Goal: Use online tool/utility

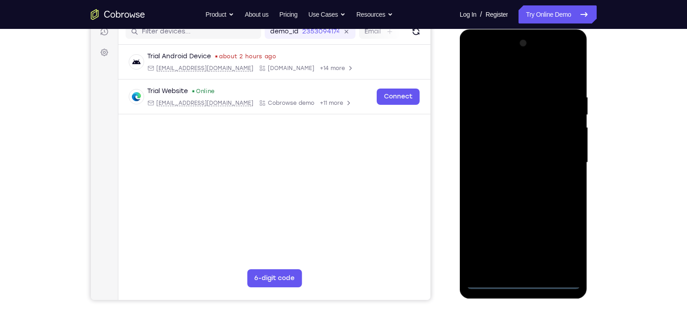
click at [523, 282] on div at bounding box center [523, 162] width 114 height 253
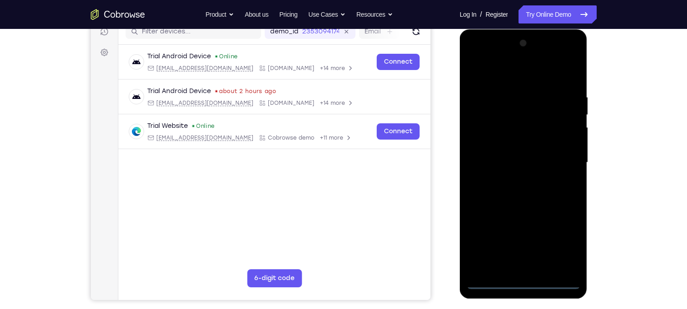
click at [562, 243] on div at bounding box center [523, 162] width 114 height 253
click at [503, 71] on div at bounding box center [523, 162] width 114 height 253
click at [564, 157] on div at bounding box center [523, 162] width 114 height 253
click at [511, 180] on div at bounding box center [523, 162] width 114 height 253
click at [513, 203] on div at bounding box center [523, 162] width 114 height 253
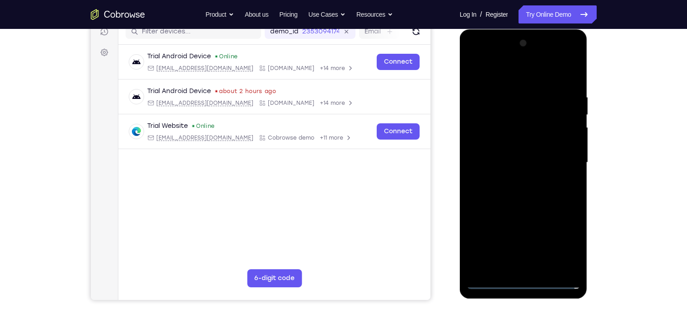
click at [471, 71] on div at bounding box center [523, 162] width 114 height 253
click at [524, 155] on div at bounding box center [523, 162] width 114 height 253
click at [516, 147] on div at bounding box center [523, 162] width 114 height 253
click at [516, 163] on div at bounding box center [523, 162] width 114 height 253
click at [524, 191] on div at bounding box center [523, 162] width 114 height 253
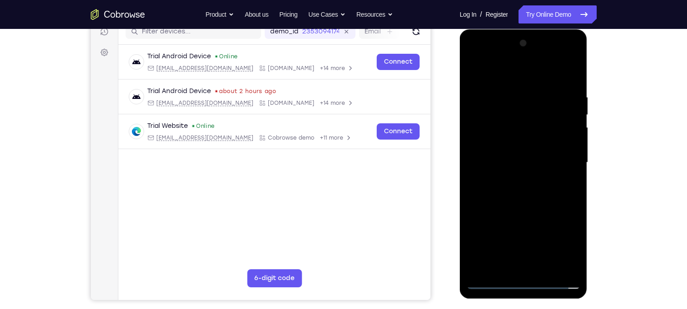
click at [525, 190] on div at bounding box center [523, 162] width 114 height 253
click at [521, 191] on div at bounding box center [523, 162] width 114 height 253
click at [528, 207] on div at bounding box center [523, 162] width 114 height 253
click at [497, 118] on div at bounding box center [523, 162] width 114 height 253
click at [526, 195] on div at bounding box center [523, 162] width 114 height 253
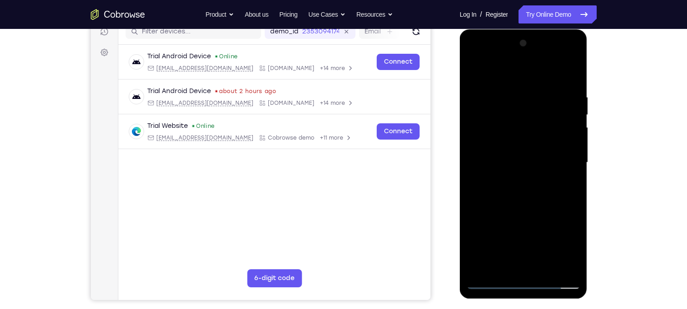
click at [545, 133] on div at bounding box center [523, 162] width 114 height 253
click at [537, 139] on div at bounding box center [523, 162] width 114 height 253
click at [528, 123] on div at bounding box center [523, 162] width 114 height 253
click at [488, 123] on div at bounding box center [523, 162] width 114 height 253
click at [532, 142] on div at bounding box center [523, 162] width 114 height 253
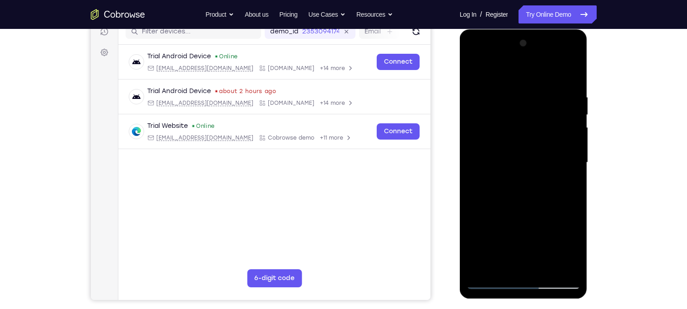
click at [523, 202] on div at bounding box center [523, 162] width 114 height 253
click at [573, 268] on div at bounding box center [523, 162] width 114 height 253
click at [516, 87] on div at bounding box center [523, 162] width 114 height 253
click at [572, 77] on div at bounding box center [523, 162] width 114 height 253
click at [533, 90] on div at bounding box center [523, 162] width 114 height 253
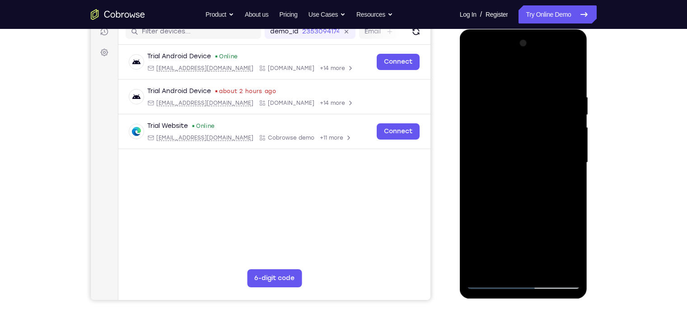
click at [559, 266] on div at bounding box center [523, 162] width 114 height 253
click at [528, 264] on div at bounding box center [523, 162] width 114 height 253
click at [568, 264] on div at bounding box center [523, 162] width 114 height 253
click at [555, 181] on div at bounding box center [523, 162] width 114 height 253
click at [571, 262] on div at bounding box center [523, 162] width 114 height 253
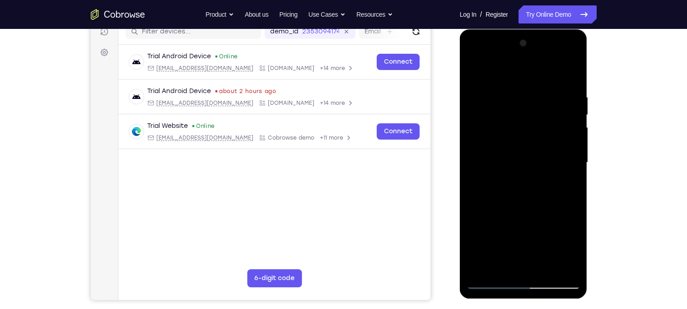
click at [569, 73] on div at bounding box center [523, 162] width 114 height 253
click at [542, 263] on div at bounding box center [523, 162] width 114 height 253
click at [541, 267] on div at bounding box center [523, 162] width 114 height 253
click at [565, 265] on div at bounding box center [523, 162] width 114 height 253
click at [570, 74] on div at bounding box center [523, 162] width 114 height 253
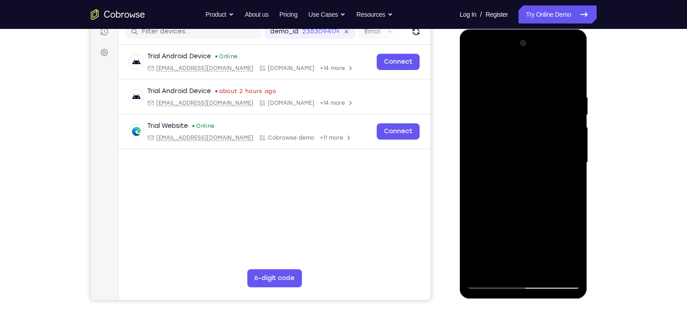
click at [543, 268] on div at bounding box center [523, 162] width 114 height 253
click at [528, 212] on div at bounding box center [523, 162] width 114 height 253
click at [529, 84] on div at bounding box center [523, 162] width 114 height 253
click at [525, 104] on div at bounding box center [523, 162] width 114 height 253
click at [568, 189] on div at bounding box center [523, 162] width 114 height 253
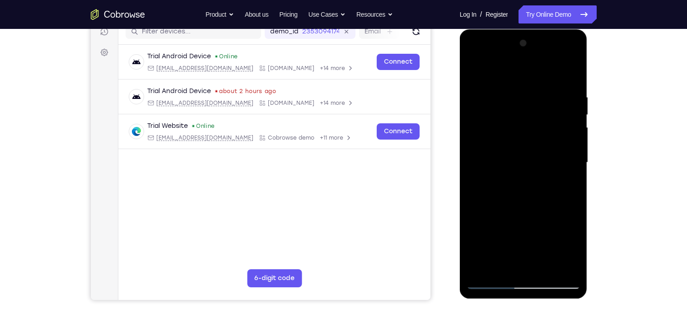
click at [573, 250] on div at bounding box center [523, 162] width 114 height 253
click at [501, 266] on div at bounding box center [523, 162] width 114 height 253
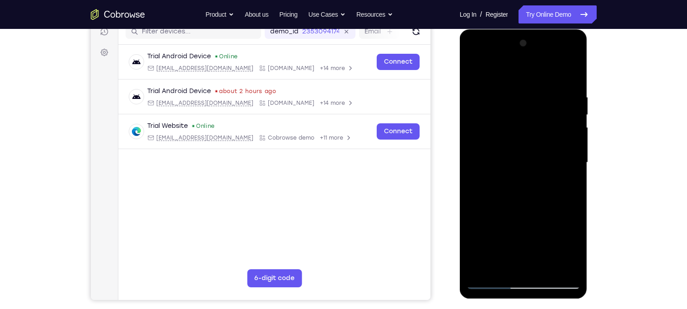
click at [548, 215] on div at bounding box center [523, 162] width 114 height 253
click at [568, 178] on div at bounding box center [523, 162] width 114 height 253
click at [472, 74] on div at bounding box center [523, 162] width 114 height 253
drag, startPoint x: 522, startPoint y: 221, endPoint x: 533, endPoint y: 176, distance: 46.3
click at [533, 176] on div at bounding box center [523, 162] width 114 height 253
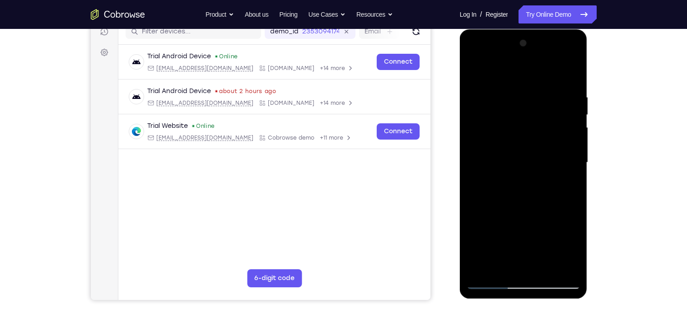
click at [532, 207] on div at bounding box center [523, 162] width 114 height 253
click at [570, 245] on div at bounding box center [523, 162] width 114 height 253
click at [498, 267] on div at bounding box center [523, 162] width 114 height 253
click at [476, 213] on div at bounding box center [523, 162] width 114 height 253
click at [563, 182] on div at bounding box center [523, 162] width 114 height 253
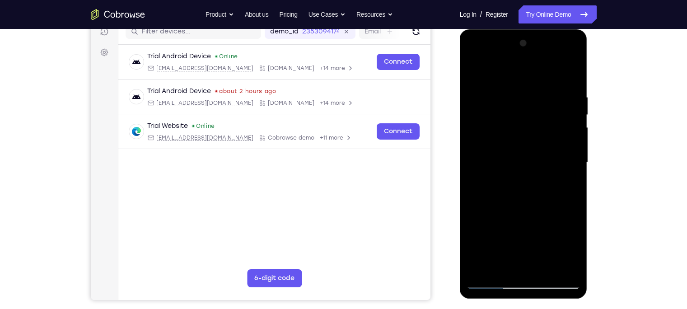
click at [475, 70] on div at bounding box center [523, 162] width 114 height 253
drag, startPoint x: 520, startPoint y: 210, endPoint x: 541, endPoint y: 149, distance: 65.4
click at [541, 149] on div at bounding box center [523, 162] width 114 height 253
drag, startPoint x: 524, startPoint y: 224, endPoint x: 549, endPoint y: 92, distance: 133.7
click at [549, 92] on div at bounding box center [523, 162] width 114 height 253
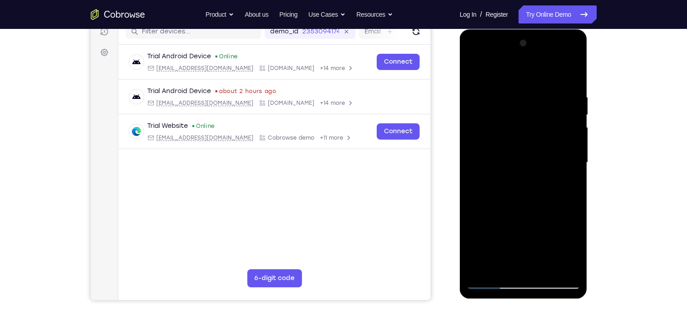
drag, startPoint x: 517, startPoint y: 224, endPoint x: 537, endPoint y: 172, distance: 55.8
click at [537, 172] on div at bounding box center [523, 162] width 114 height 253
drag, startPoint x: 525, startPoint y: 218, endPoint x: 553, endPoint y: 24, distance: 195.7
click at [553, 29] on html "Online web based iOS Simulators and Android Emulators. Run iPhone, iPad, Mobile…" at bounding box center [524, 164] width 129 height 271
click at [526, 211] on div at bounding box center [523, 162] width 114 height 253
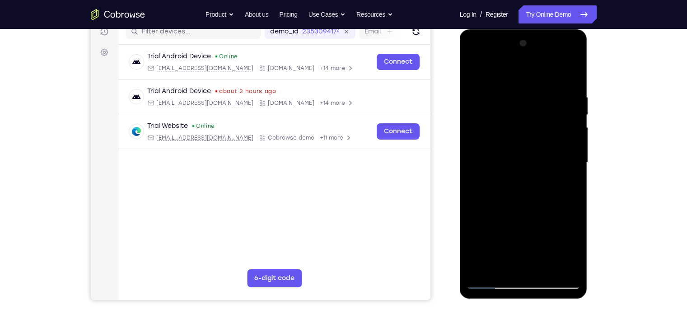
click at [570, 251] on div at bounding box center [523, 162] width 114 height 253
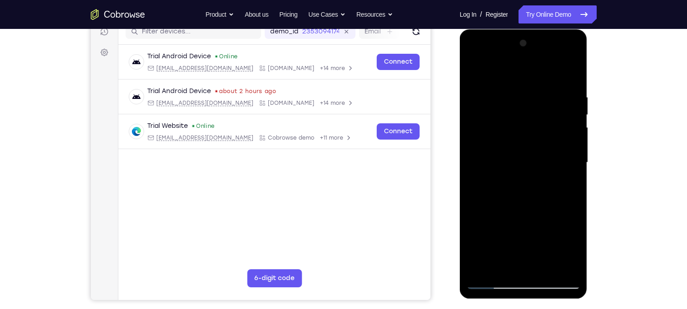
click at [570, 251] on div at bounding box center [523, 162] width 114 height 253
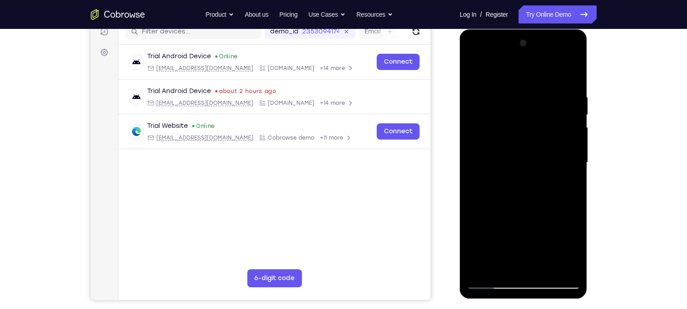
click at [570, 251] on div at bounding box center [523, 162] width 114 height 253
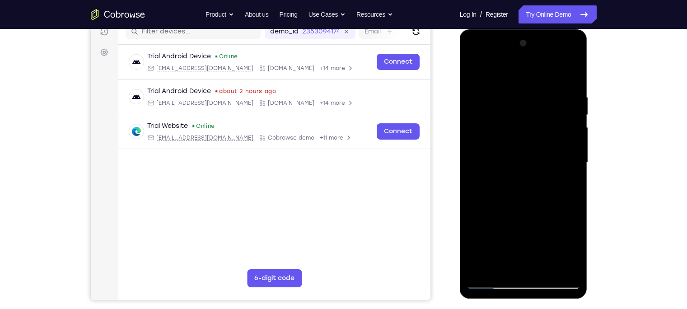
click at [570, 251] on div at bounding box center [523, 162] width 114 height 253
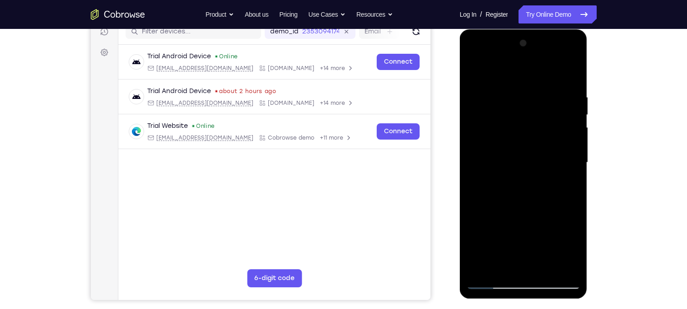
click at [570, 251] on div at bounding box center [523, 162] width 114 height 253
click at [569, 185] on div at bounding box center [523, 162] width 114 height 253
click at [473, 75] on div at bounding box center [523, 162] width 114 height 253
drag, startPoint x: 540, startPoint y: 248, endPoint x: 551, endPoint y: 157, distance: 92.0
click at [551, 157] on div at bounding box center [523, 162] width 114 height 253
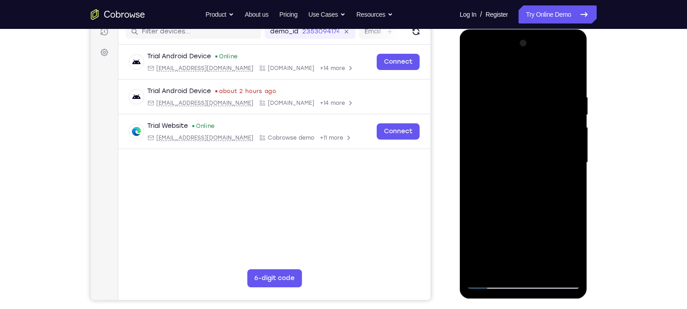
drag, startPoint x: 524, startPoint y: 215, endPoint x: 522, endPoint y: 119, distance: 95.8
click at [522, 119] on div at bounding box center [523, 162] width 114 height 253
drag, startPoint x: 523, startPoint y: 234, endPoint x: 540, endPoint y: 163, distance: 73.6
click at [540, 163] on div at bounding box center [523, 162] width 114 height 253
drag, startPoint x: 523, startPoint y: 243, endPoint x: 540, endPoint y: 174, distance: 71.0
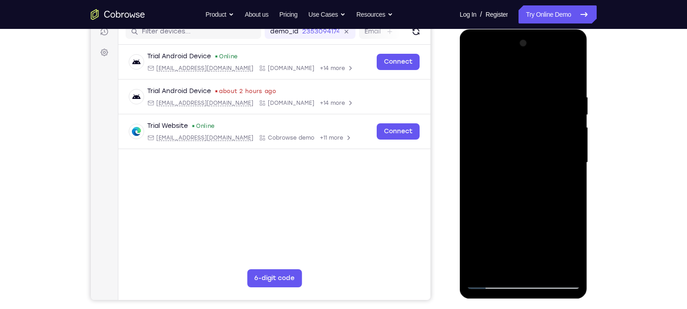
click at [540, 174] on div at bounding box center [523, 162] width 114 height 253
drag, startPoint x: 530, startPoint y: 237, endPoint x: 537, endPoint y: 134, distance: 103.6
click at [537, 134] on div at bounding box center [523, 162] width 114 height 253
drag, startPoint x: 531, startPoint y: 194, endPoint x: 551, endPoint y: 131, distance: 65.8
click at [551, 131] on div at bounding box center [523, 162] width 114 height 253
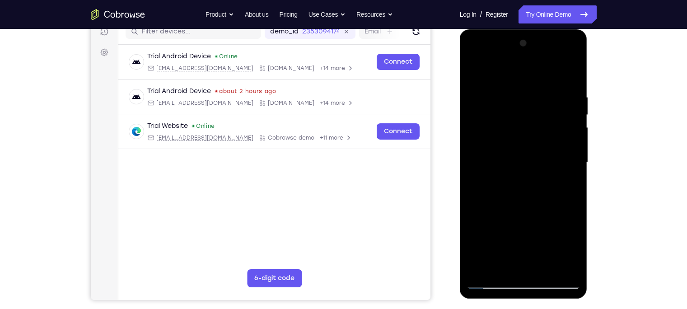
click at [498, 284] on div at bounding box center [523, 162] width 114 height 253
click at [474, 73] on div at bounding box center [523, 162] width 114 height 253
click at [543, 267] on div at bounding box center [523, 162] width 114 height 253
click at [543, 169] on div at bounding box center [523, 162] width 114 height 253
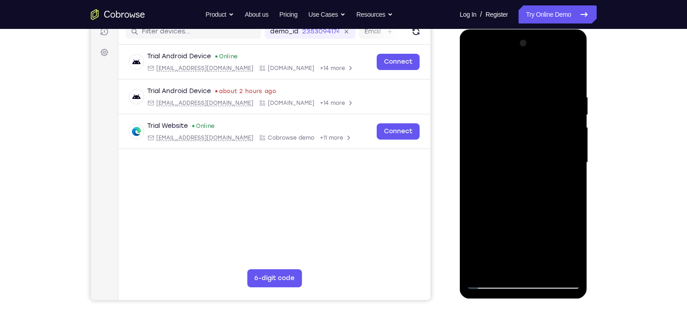
click at [573, 248] on div at bounding box center [523, 162] width 114 height 253
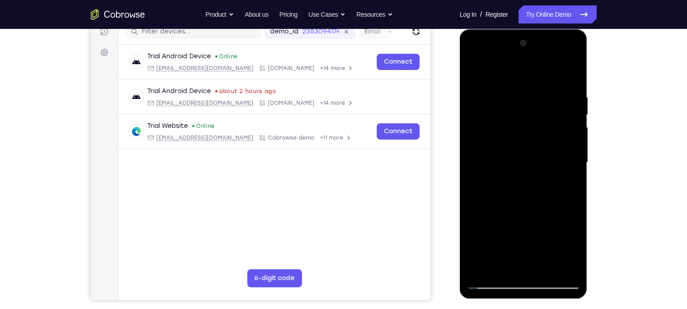
click at [573, 248] on div at bounding box center [523, 162] width 114 height 253
click at [498, 266] on div at bounding box center [523, 162] width 114 height 253
click at [473, 213] on div at bounding box center [523, 162] width 114 height 253
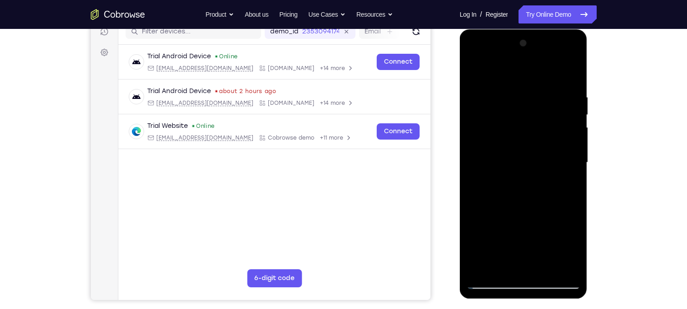
click at [473, 213] on div at bounding box center [523, 162] width 114 height 253
click at [564, 178] on div at bounding box center [523, 162] width 114 height 253
click at [474, 71] on div at bounding box center [523, 162] width 114 height 253
click at [566, 149] on div at bounding box center [523, 162] width 114 height 253
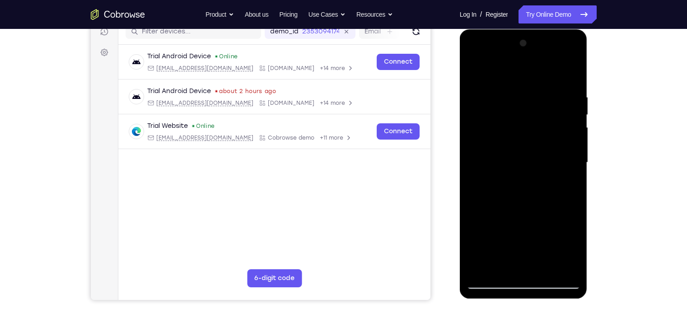
click at [470, 73] on div at bounding box center [523, 162] width 114 height 253
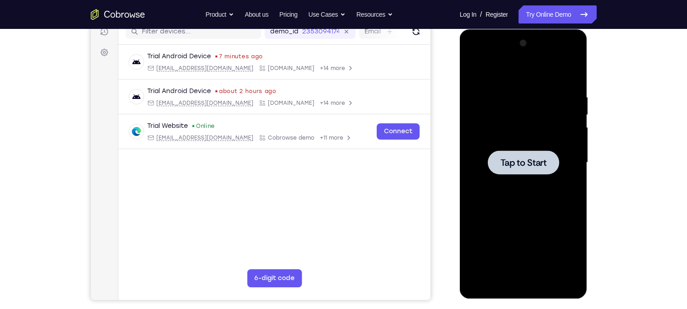
click at [522, 158] on span "Tap to Start" at bounding box center [523, 162] width 46 height 9
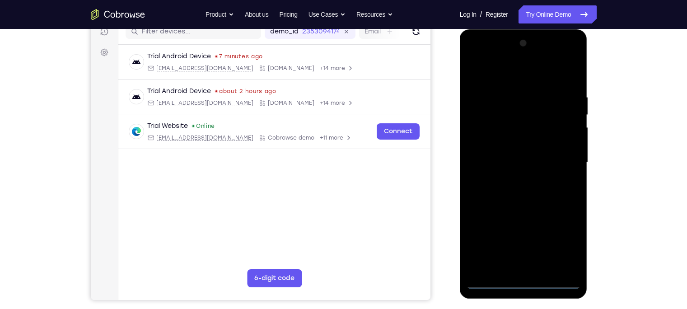
click at [522, 150] on div at bounding box center [523, 162] width 114 height 253
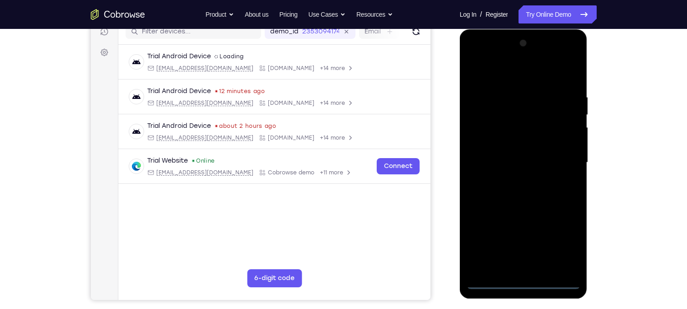
click at [519, 282] on div at bounding box center [523, 162] width 114 height 253
click at [559, 247] on div at bounding box center [523, 162] width 114 height 253
click at [509, 73] on div at bounding box center [523, 162] width 114 height 253
click at [557, 162] on div at bounding box center [523, 162] width 114 height 253
click at [515, 178] on div at bounding box center [523, 162] width 114 height 253
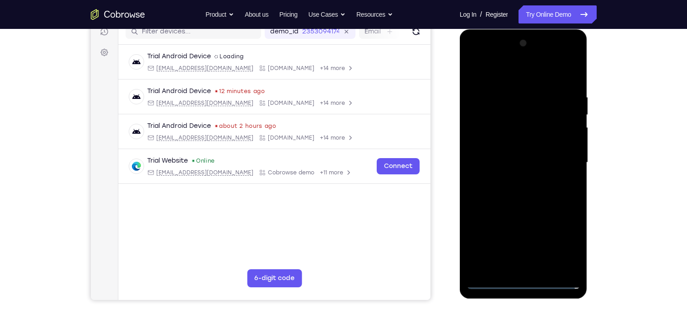
click at [523, 206] on div at bounding box center [523, 162] width 114 height 253
click at [498, 118] on div at bounding box center [523, 162] width 114 height 253
click at [501, 140] on div at bounding box center [523, 162] width 114 height 253
click at [512, 123] on div at bounding box center [523, 162] width 114 height 253
click at [524, 202] on div at bounding box center [523, 162] width 114 height 253
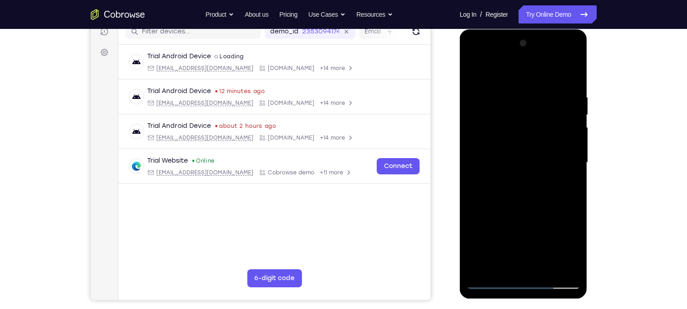
click at [545, 269] on div at bounding box center [523, 162] width 114 height 253
click at [522, 212] on div at bounding box center [523, 162] width 114 height 253
click at [524, 149] on div at bounding box center [523, 162] width 114 height 253
click at [473, 75] on div at bounding box center [523, 162] width 114 height 253
click at [473, 72] on div at bounding box center [523, 162] width 114 height 253
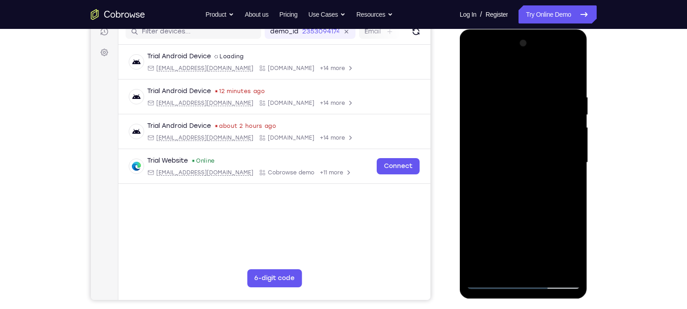
drag, startPoint x: 541, startPoint y: 95, endPoint x: 465, endPoint y: 94, distance: 76.3
click at [465, 94] on div at bounding box center [524, 163] width 128 height 269
drag, startPoint x: 560, startPoint y: 93, endPoint x: 483, endPoint y: 93, distance: 76.8
click at [483, 93] on div at bounding box center [523, 162] width 114 height 253
drag, startPoint x: 564, startPoint y: 93, endPoint x: 470, endPoint y: 101, distance: 94.7
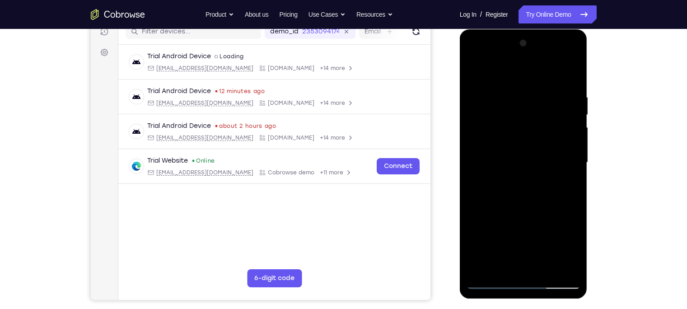
click at [470, 101] on div at bounding box center [523, 162] width 114 height 253
click at [545, 268] on div at bounding box center [523, 162] width 114 height 253
drag, startPoint x: 539, startPoint y: 221, endPoint x: 522, endPoint y: 129, distance: 94.1
click at [522, 129] on div at bounding box center [523, 162] width 114 height 253
drag, startPoint x: 526, startPoint y: 210, endPoint x: 526, endPoint y: 133, distance: 76.8
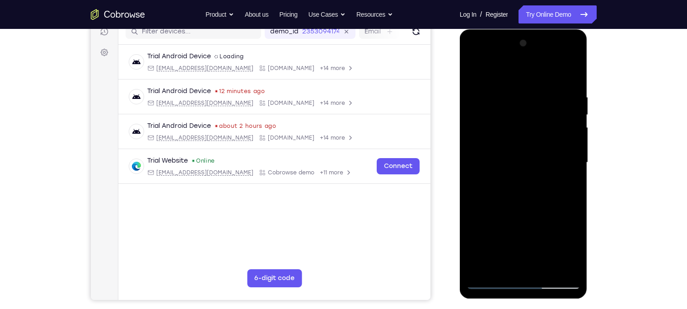
click at [526, 133] on div at bounding box center [523, 162] width 114 height 253
click at [474, 70] on div at bounding box center [523, 162] width 114 height 253
click at [501, 268] on div at bounding box center [523, 162] width 114 height 253
click at [507, 72] on div at bounding box center [523, 162] width 114 height 253
click at [575, 74] on div at bounding box center [523, 162] width 114 height 253
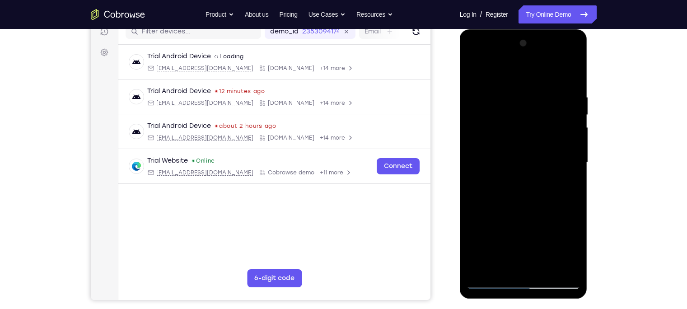
click at [484, 270] on div at bounding box center [523, 162] width 114 height 253
click at [490, 99] on div at bounding box center [523, 162] width 114 height 253
click at [549, 187] on div at bounding box center [523, 162] width 114 height 253
click at [565, 95] on div at bounding box center [523, 162] width 114 height 253
click at [569, 173] on div at bounding box center [523, 162] width 114 height 253
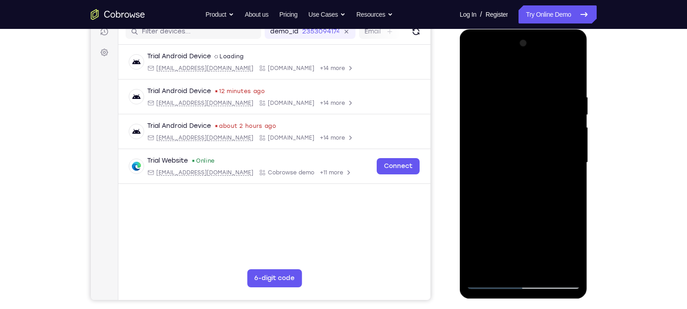
click at [569, 173] on div at bounding box center [523, 162] width 114 height 253
click at [570, 74] on div at bounding box center [523, 162] width 114 height 253
click at [481, 269] on div at bounding box center [523, 162] width 114 height 253
click at [531, 86] on div at bounding box center [523, 162] width 114 height 253
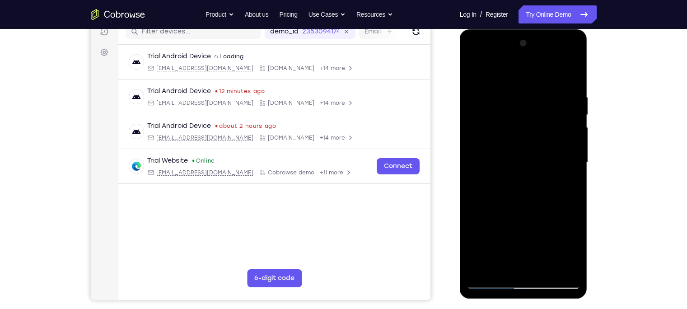
click at [558, 265] on div at bounding box center [523, 162] width 114 height 253
click at [570, 74] on div at bounding box center [523, 162] width 114 height 253
drag, startPoint x: 561, startPoint y: 96, endPoint x: 481, endPoint y: 93, distance: 80.0
click at [481, 93] on div at bounding box center [523, 162] width 114 height 253
click at [505, 89] on div at bounding box center [523, 162] width 114 height 253
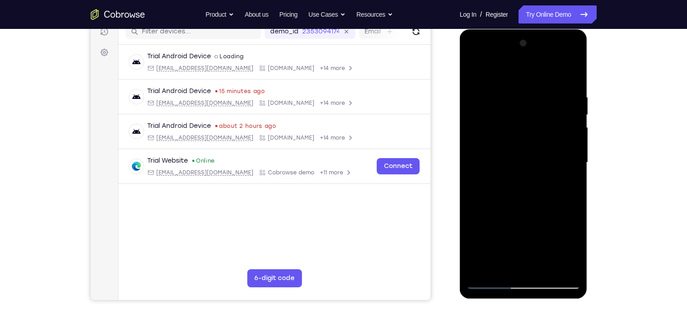
click at [505, 266] on div at bounding box center [523, 162] width 114 height 253
click at [568, 75] on div at bounding box center [523, 162] width 114 height 253
click at [544, 270] on div at bounding box center [523, 162] width 114 height 253
click at [506, 81] on div at bounding box center [523, 162] width 114 height 253
drag, startPoint x: 522, startPoint y: 156, endPoint x: 532, endPoint y: 100, distance: 56.6
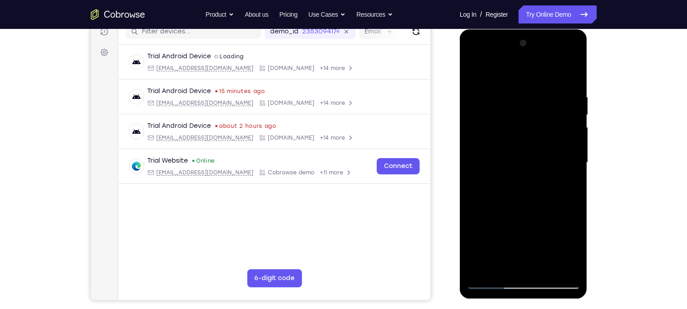
click at [532, 100] on div at bounding box center [523, 162] width 114 height 253
drag, startPoint x: 527, startPoint y: 151, endPoint x: 535, endPoint y: 23, distance: 129.0
click at [535, 29] on html "Online web based iOS Simulators and Android Emulators. Run iPhone, iPad, Mobile…" at bounding box center [524, 164] width 129 height 271
click at [522, 106] on div at bounding box center [523, 162] width 114 height 253
click at [474, 74] on div at bounding box center [523, 162] width 114 height 253
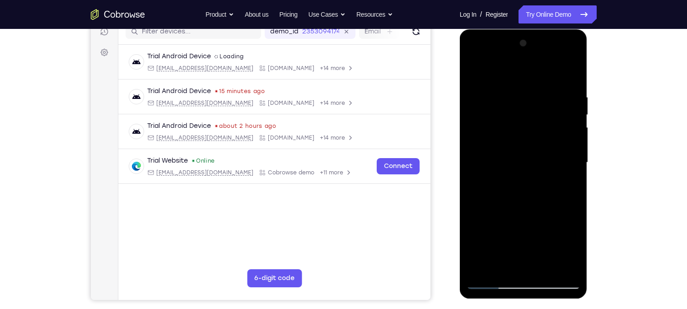
click at [518, 81] on div at bounding box center [523, 162] width 114 height 253
drag, startPoint x: 512, startPoint y: 132, endPoint x: 524, endPoint y: 77, distance: 56.4
click at [524, 77] on div at bounding box center [523, 162] width 114 height 253
drag, startPoint x: 543, startPoint y: 145, endPoint x: 555, endPoint y: 81, distance: 64.4
click at [555, 81] on div at bounding box center [523, 162] width 114 height 253
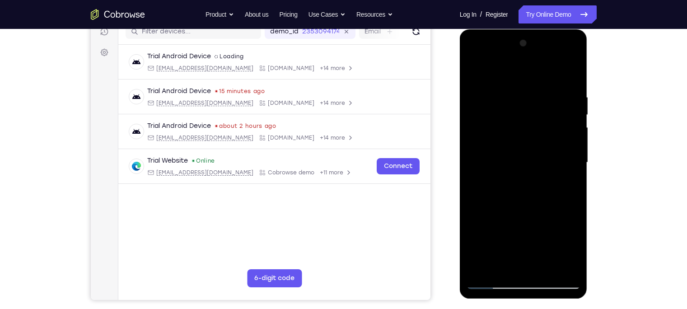
click at [627, 167] on div "Your Support Agent Your Customer Web iOS Android Next Steps We’d be happy to gi…" at bounding box center [344, 207] width 578 height 596
click at [492, 279] on div at bounding box center [523, 162] width 114 height 253
click at [491, 283] on div at bounding box center [523, 162] width 114 height 253
drag, startPoint x: 562, startPoint y: 247, endPoint x: 540, endPoint y: 131, distance: 118.7
click at [540, 131] on div at bounding box center [523, 162] width 114 height 253
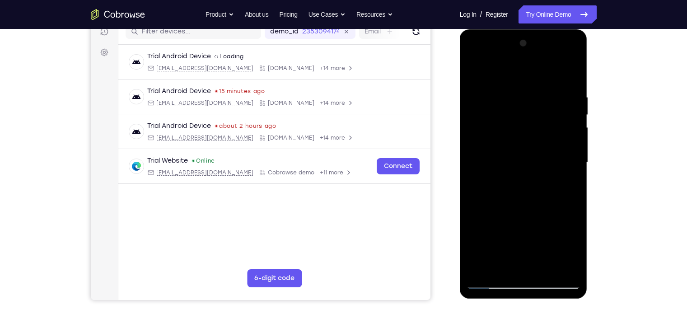
click at [479, 104] on div at bounding box center [523, 162] width 114 height 253
click at [527, 106] on div at bounding box center [523, 162] width 114 height 253
click at [526, 102] on div at bounding box center [523, 162] width 114 height 253
click at [547, 122] on div at bounding box center [523, 162] width 114 height 253
click at [525, 281] on div at bounding box center [523, 162] width 114 height 253
